Goal: Book appointment/travel/reservation

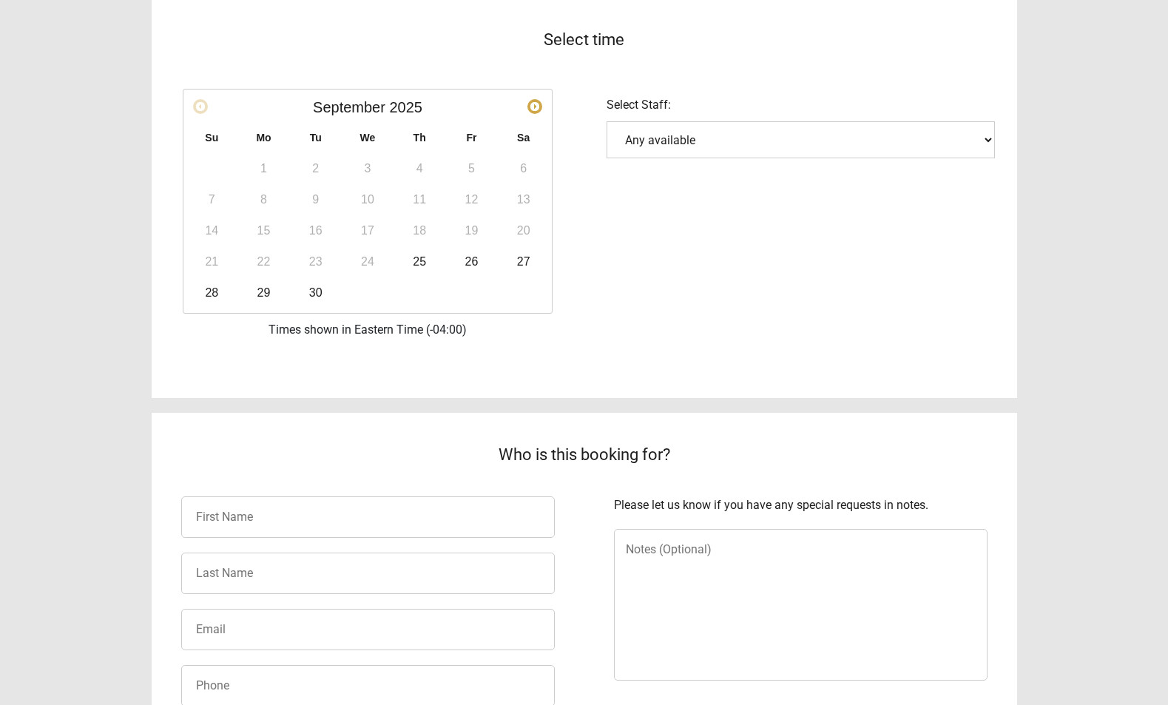
scroll to position [296, 0]
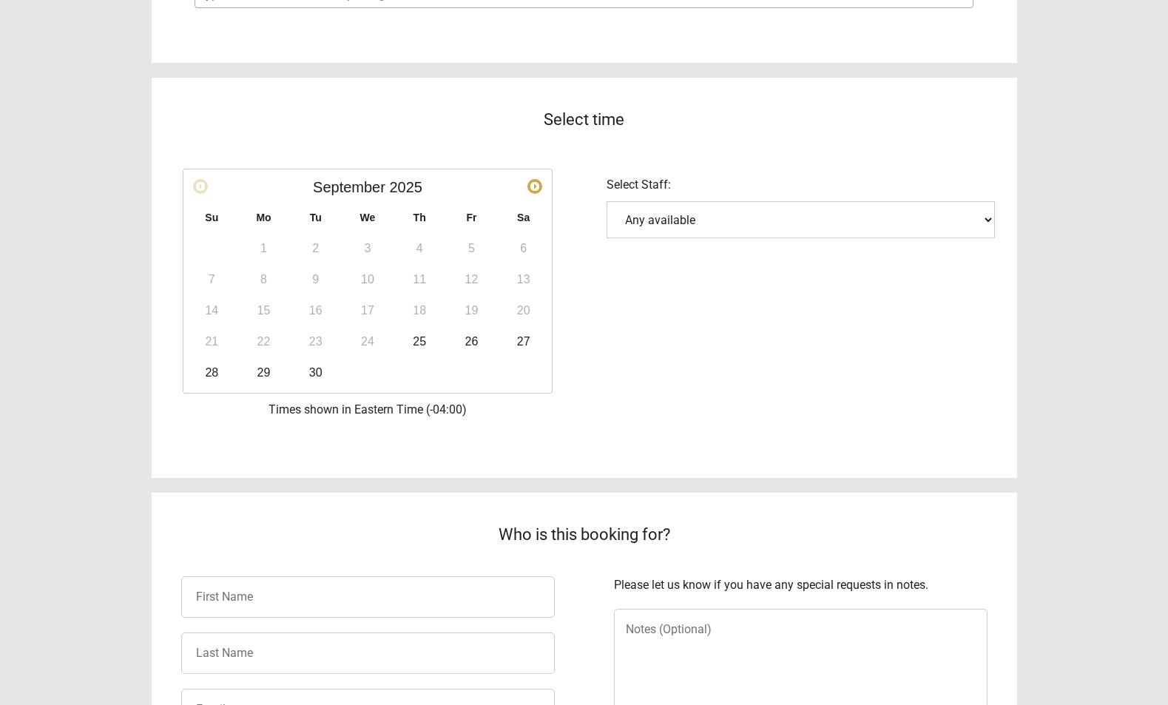
click at [990, 219] on select "Any available" at bounding box center [801, 219] width 388 height 37
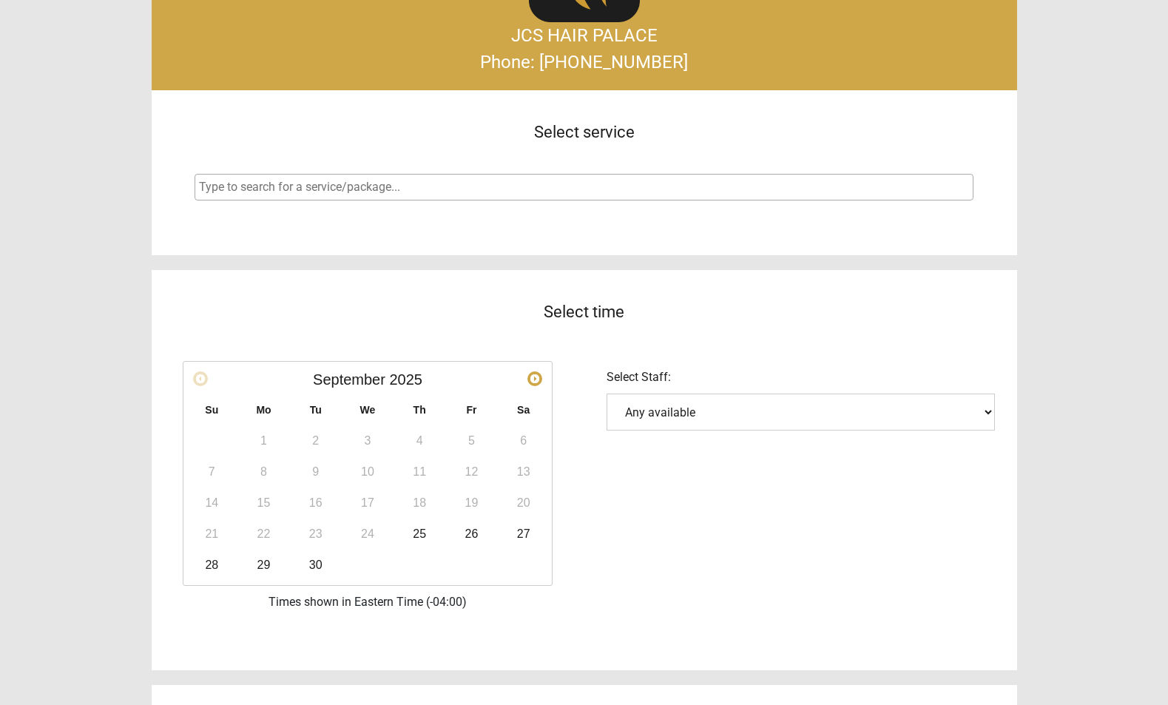
scroll to position [0, 0]
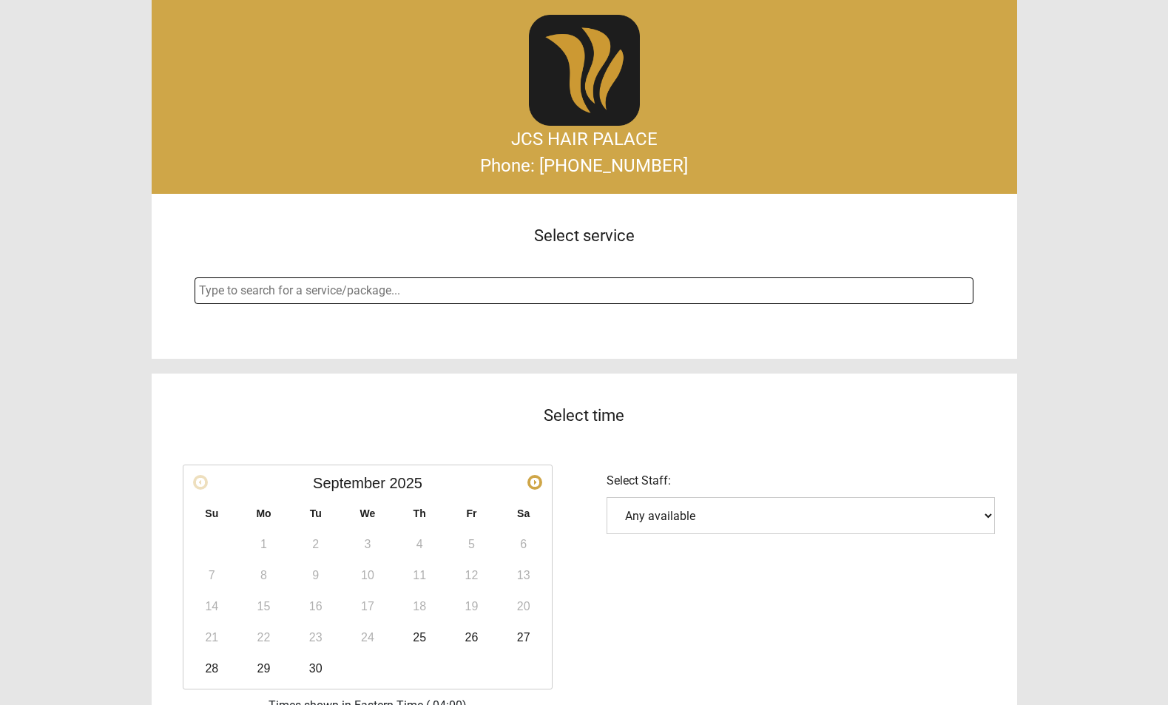
click at [394, 291] on input "search" at bounding box center [586, 291] width 774 height 18
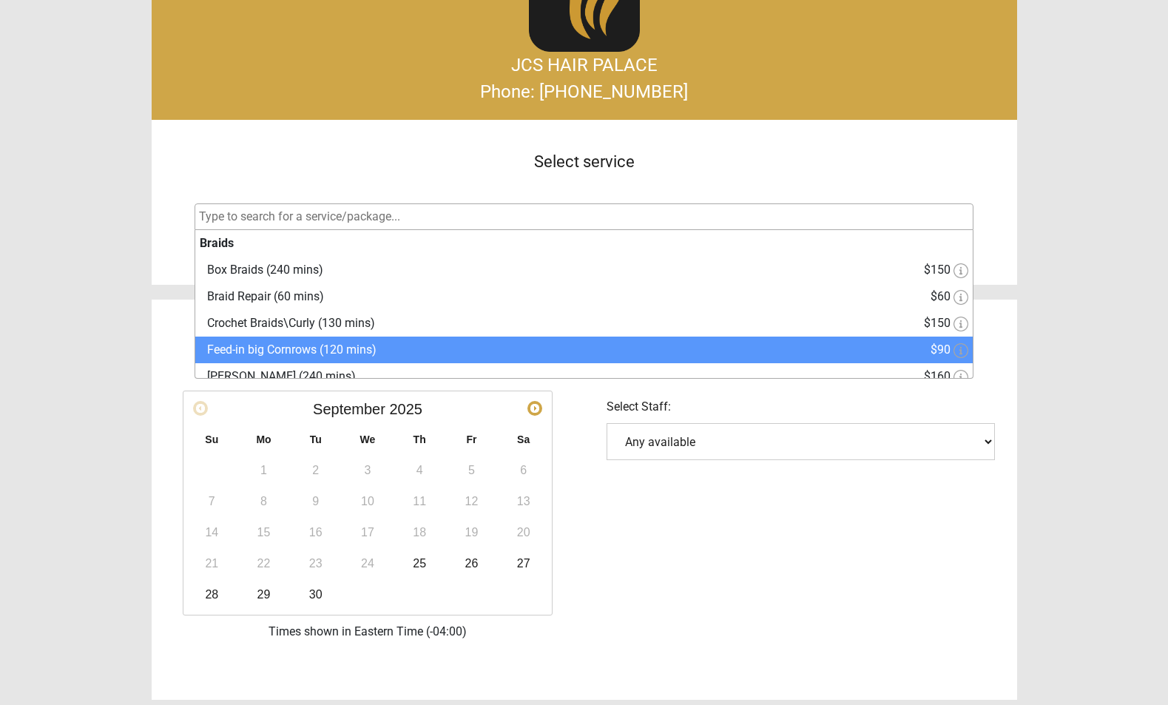
select select "4"
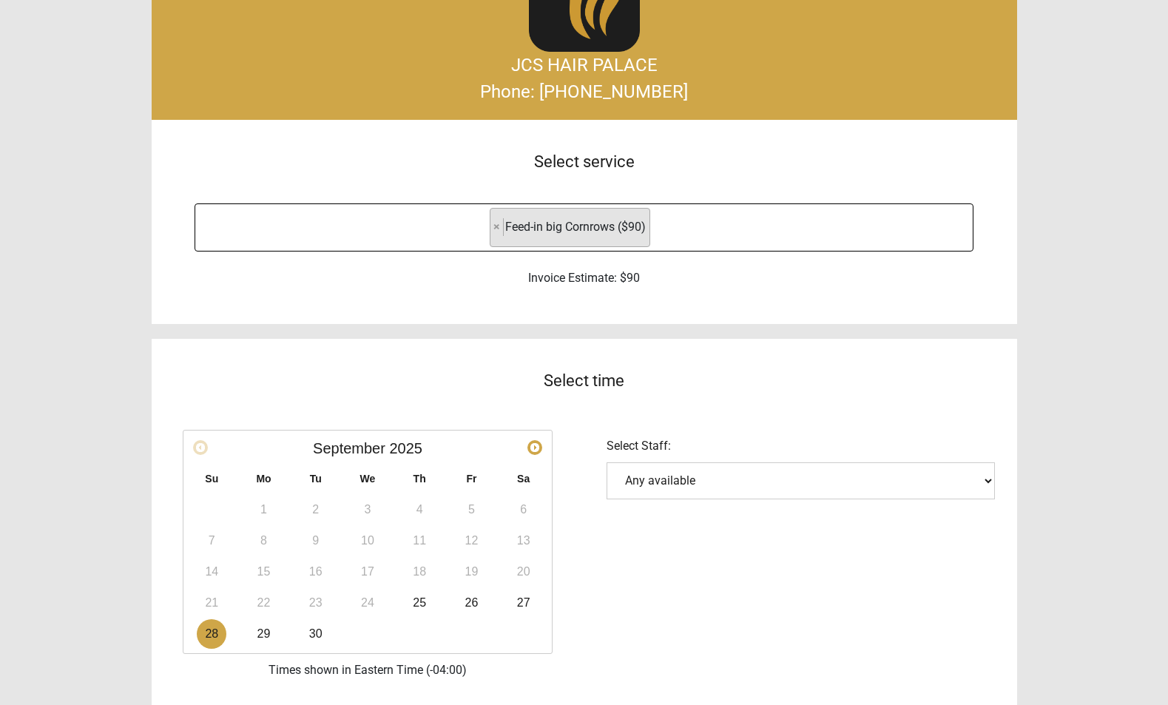
click at [208, 636] on link "28" at bounding box center [212, 634] width 30 height 30
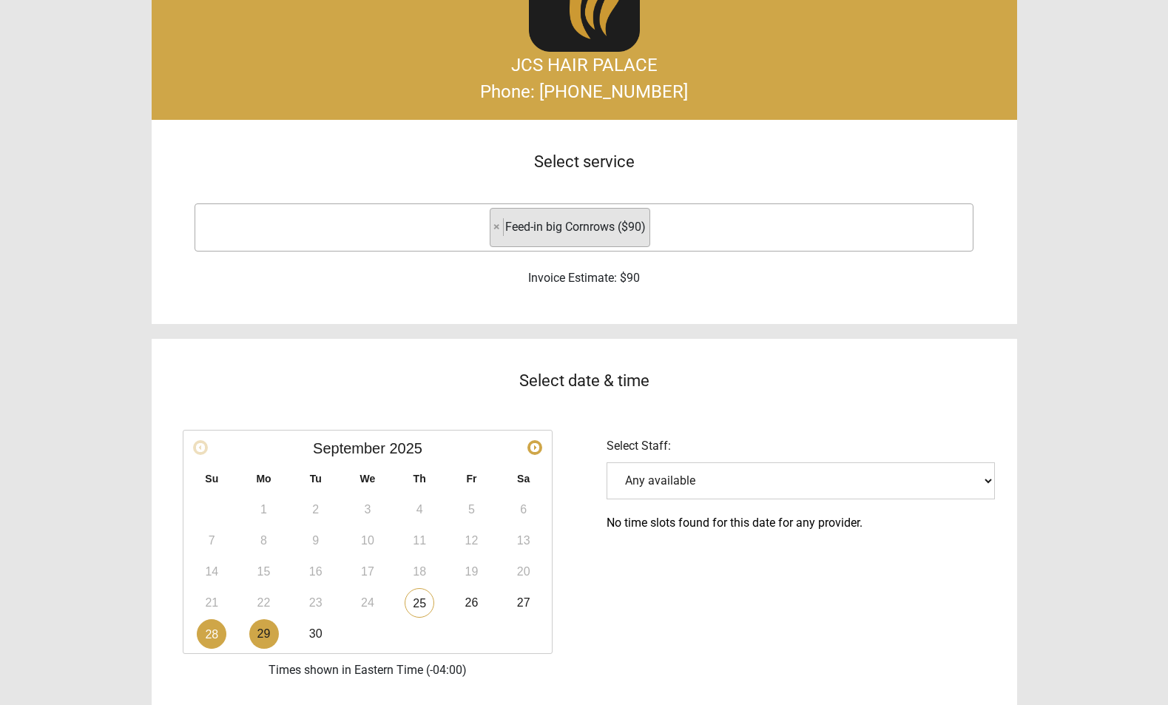
click at [266, 632] on link "29" at bounding box center [264, 634] width 30 height 30
click at [323, 638] on link "30" at bounding box center [316, 634] width 30 height 30
click at [430, 605] on link "25" at bounding box center [420, 603] width 30 height 30
click at [477, 600] on link "26" at bounding box center [471, 603] width 30 height 30
click at [529, 603] on link "27" at bounding box center [524, 603] width 30 height 30
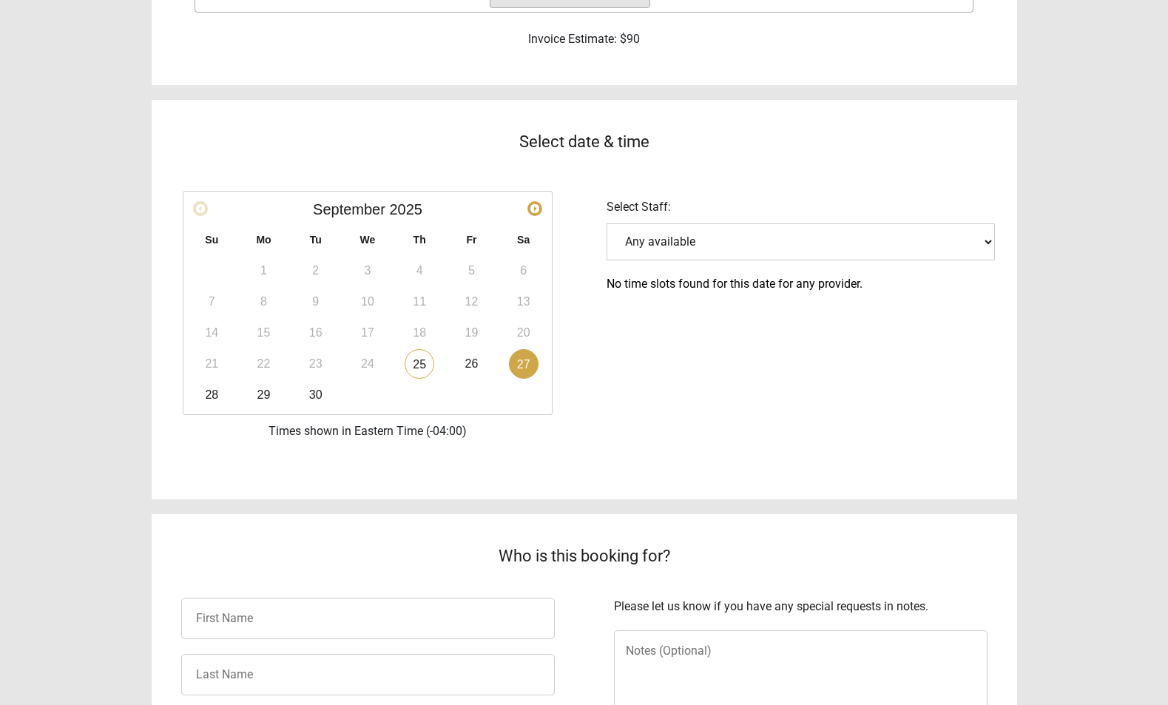
scroll to position [370, 0]
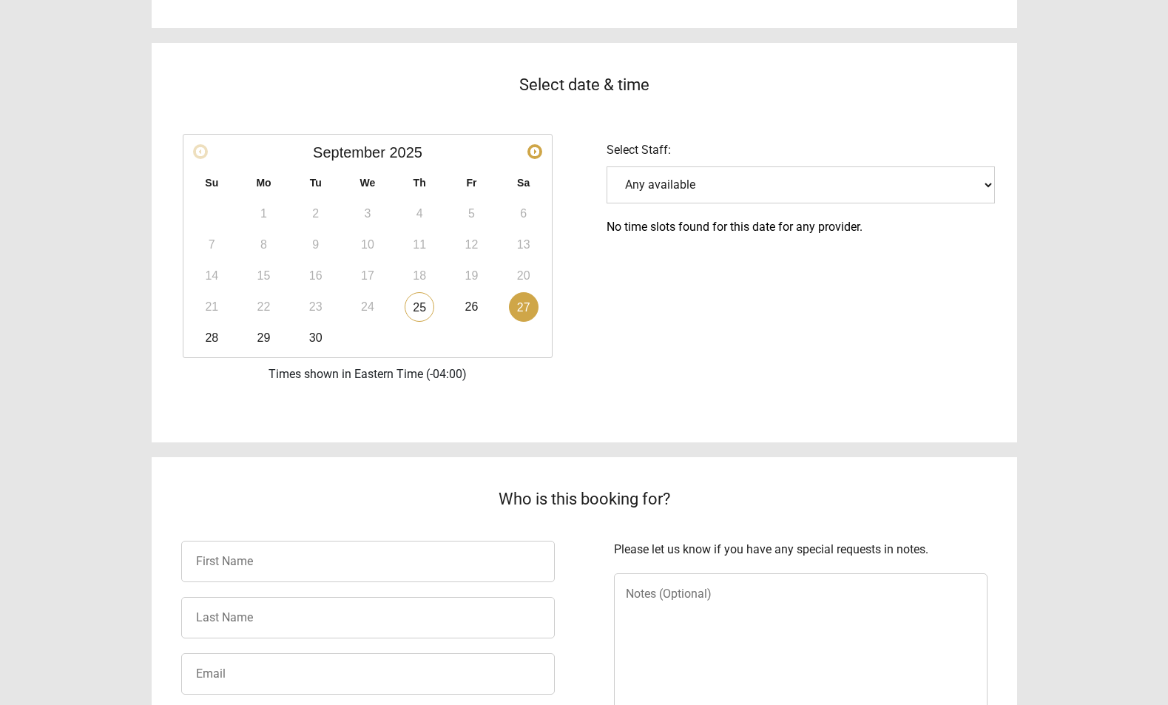
click at [238, 335] on td "29" at bounding box center [263, 338] width 52 height 31
click at [214, 337] on link "28" at bounding box center [212, 338] width 30 height 30
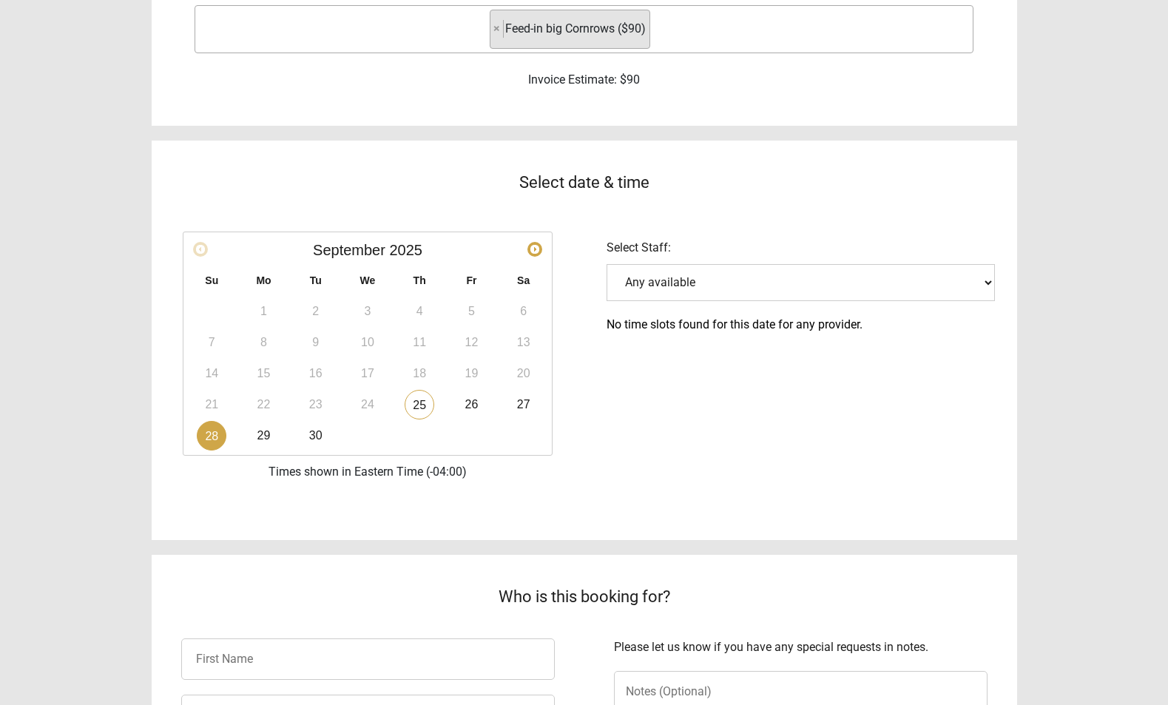
scroll to position [269, 0]
